Goal: Use online tool/utility: Use online tool/utility

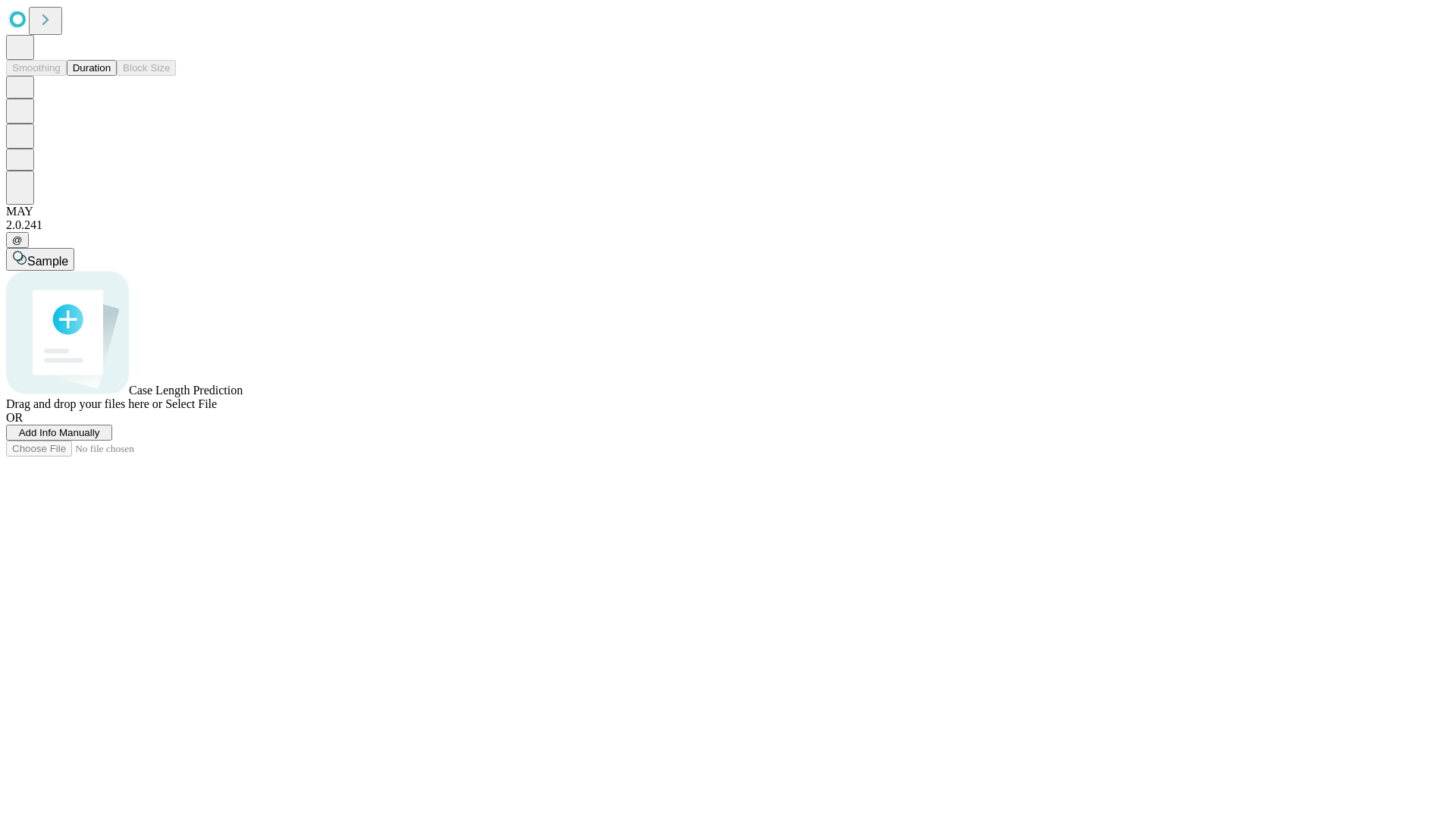
click at [110, 76] on button "Duration" at bounding box center [92, 68] width 50 height 16
click at [217, 410] on span "Select File" at bounding box center [191, 404] width 52 height 13
